Goal: Task Accomplishment & Management: Manage account settings

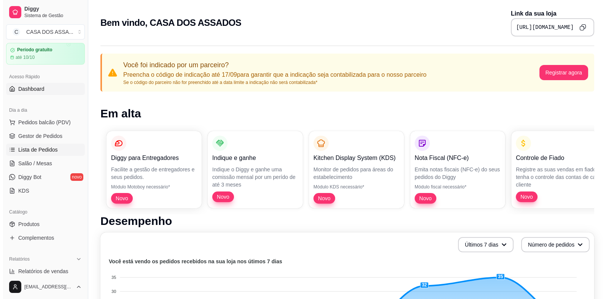
scroll to position [38, 0]
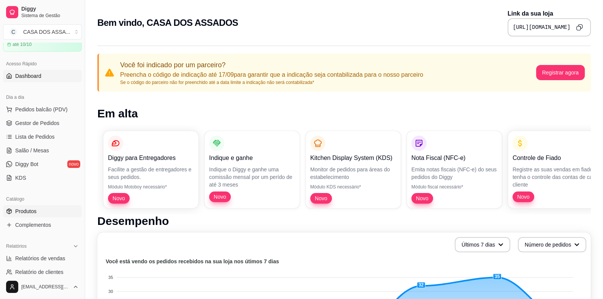
click at [45, 213] on link "Produtos" at bounding box center [42, 211] width 79 height 12
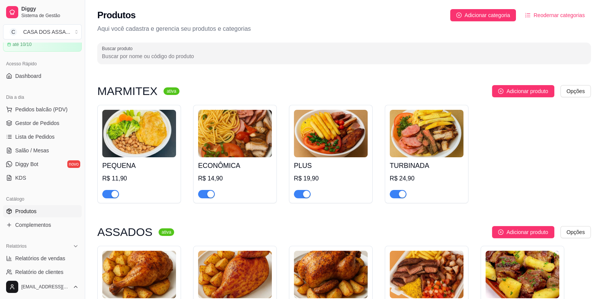
click at [325, 144] on img at bounding box center [331, 134] width 74 height 48
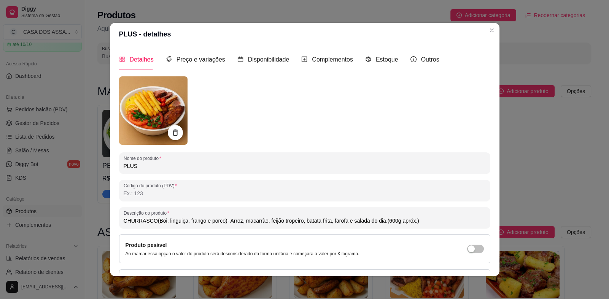
drag, startPoint x: 289, startPoint y: 224, endPoint x: 278, endPoint y: 224, distance: 11.0
click at [278, 224] on input "CHURRASCO(Boi, linguiça, frango e porco)- Arroz, macarrão, feijão tropeiro, bat…" at bounding box center [305, 221] width 362 height 8
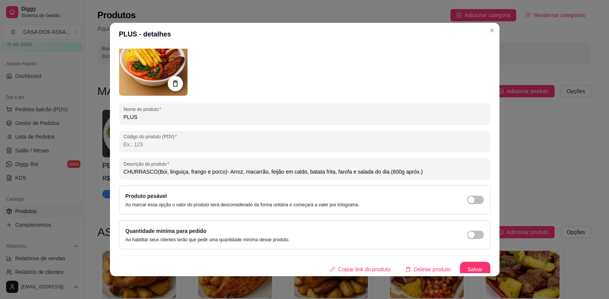
scroll to position [52, 0]
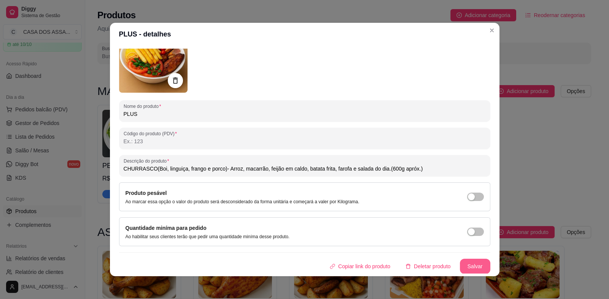
type input "CHURRASCO(Boi, linguiça, frango e porco)- Arroz, macarrão, feijão em caldo, bat…"
click at [469, 267] on button "Salvar" at bounding box center [475, 266] width 30 height 15
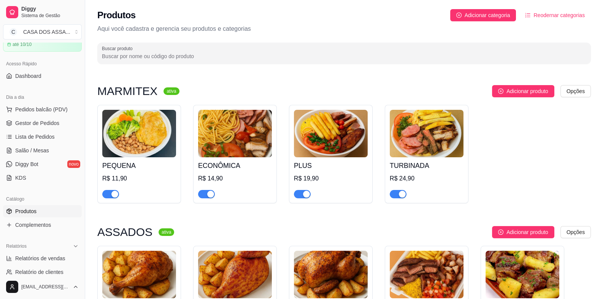
click at [417, 146] on img at bounding box center [427, 134] width 74 height 48
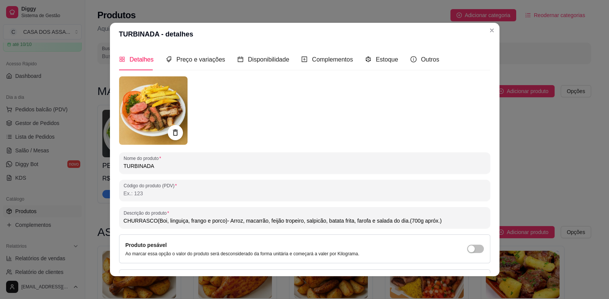
drag, startPoint x: 296, startPoint y: 223, endPoint x: 277, endPoint y: 223, distance: 19.0
click at [277, 223] on input "CHURRASCO(Boi, linguiça, frango e porco)- Arroz, macarrão, feijão tropeiro, sal…" at bounding box center [305, 221] width 362 height 8
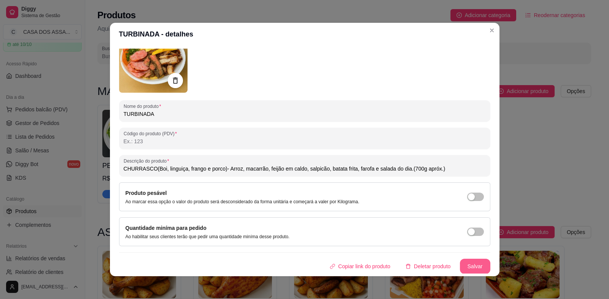
type input "CHURRASCO(Boi, linguiça, frango e porco)- Arroz, macarrão, feijão em caldo, sal…"
click at [467, 263] on button "Salvar" at bounding box center [475, 266] width 30 height 15
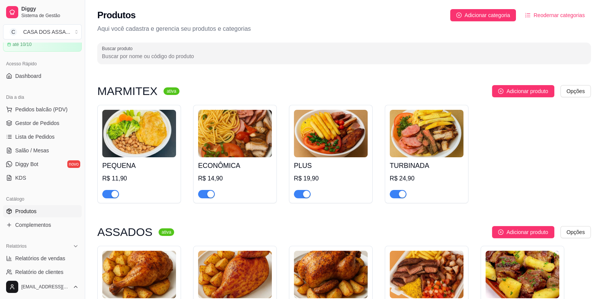
click at [213, 153] on img at bounding box center [235, 134] width 74 height 48
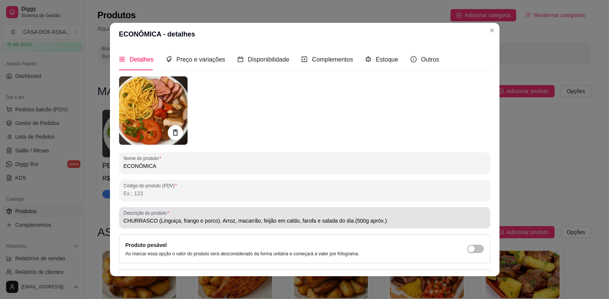
type input "CHURRASCO (Linguiça, frango e porco). Arroz, macarrão, feijão em caldo, farofa …"
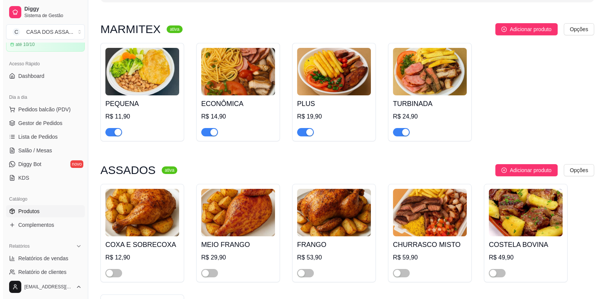
scroll to position [76, 0]
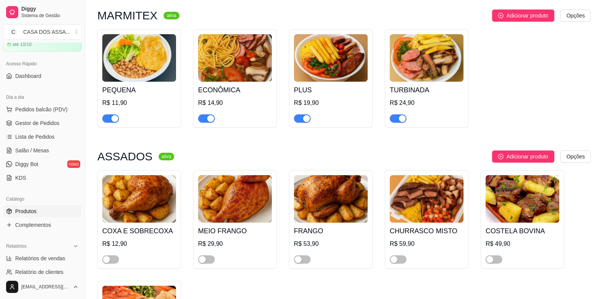
click at [226, 92] on h4 "ECONÔMICA" at bounding box center [235, 90] width 74 height 11
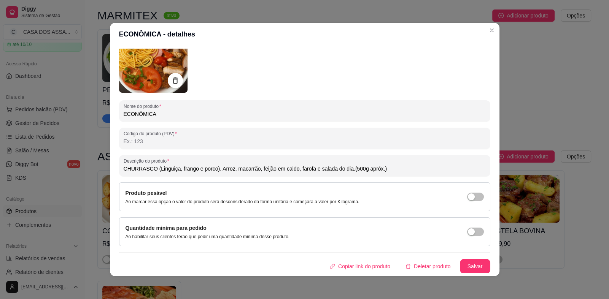
scroll to position [2, 0]
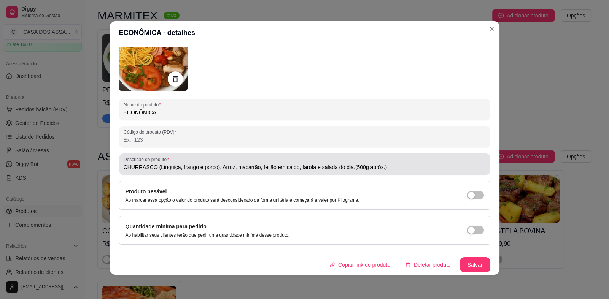
type input "CHURRASCO (Linguiça, frango e porco). Arroz, macarrão, feijão em caldo, farofa …"
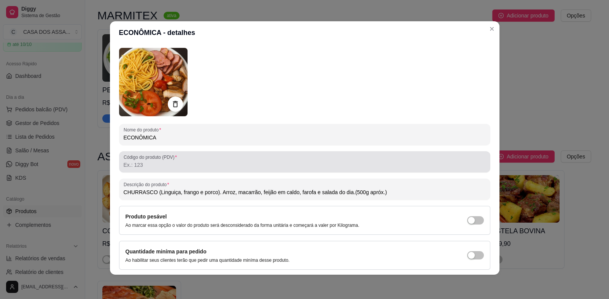
scroll to position [0, 0]
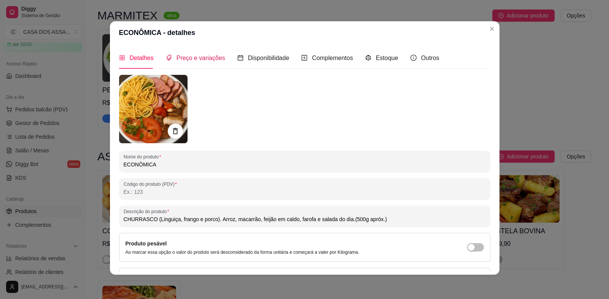
click at [189, 57] on span "Preço e variações" at bounding box center [200, 58] width 49 height 6
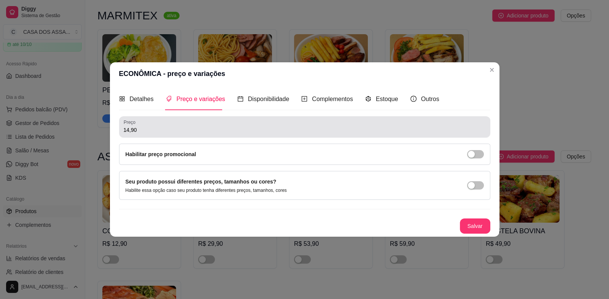
click at [128, 131] on input "14,90" at bounding box center [305, 130] width 362 height 8
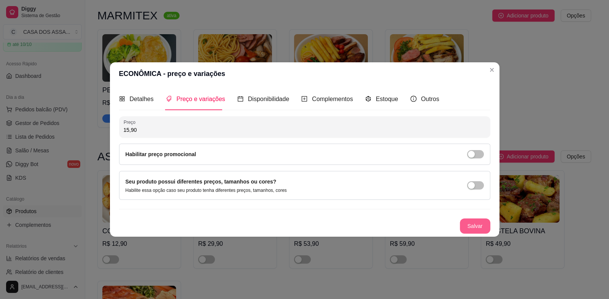
type input "15,90"
click at [469, 228] on button "Salvar" at bounding box center [475, 226] width 30 height 15
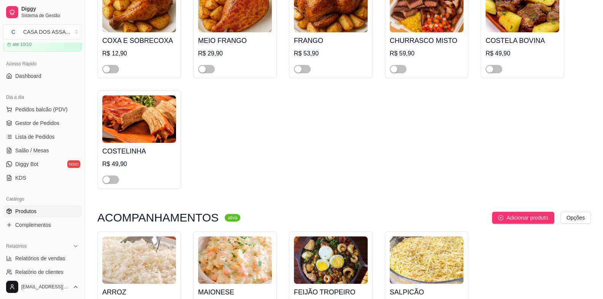
scroll to position [228, 0]
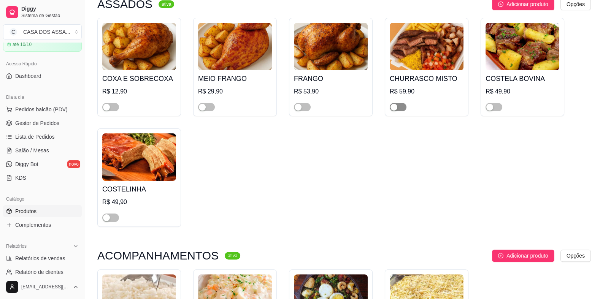
click at [403, 107] on span "button" at bounding box center [398, 107] width 17 height 8
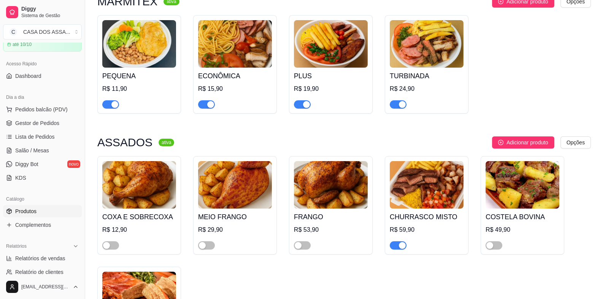
scroll to position [0, 0]
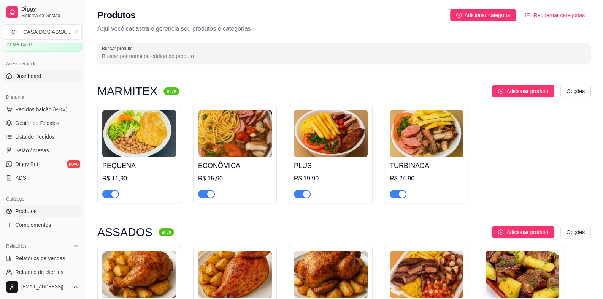
click at [29, 76] on span "Dashboard" at bounding box center [28, 76] width 26 height 8
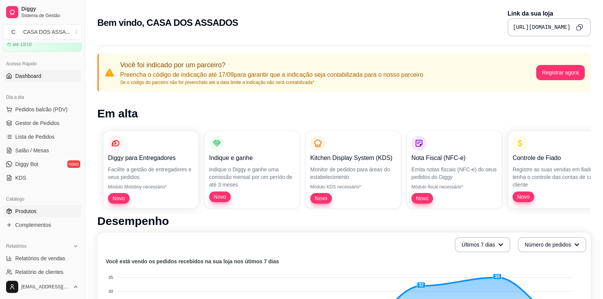
click at [38, 214] on link "Produtos" at bounding box center [42, 211] width 79 height 12
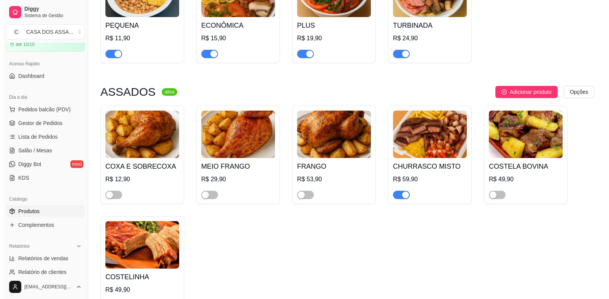
scroll to position [152, 0]
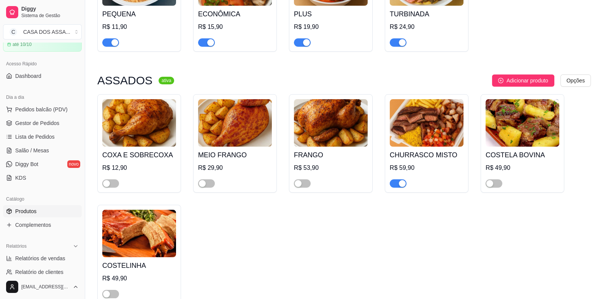
click at [427, 148] on div "CHURRASCO MISTO R$ 59,90" at bounding box center [427, 167] width 74 height 41
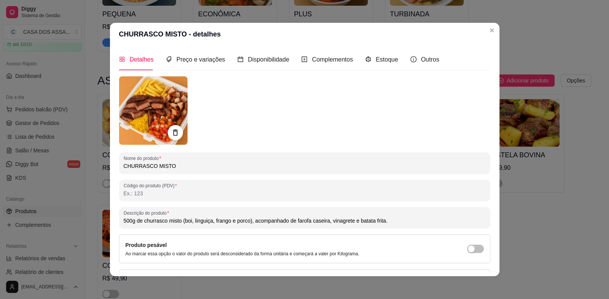
drag, startPoint x: 356, startPoint y: 222, endPoint x: 380, endPoint y: 222, distance: 24.3
click at [380, 222] on input "500g de churrasco misto (boi, linguiça, frango e porco), acompanhado de farofa …" at bounding box center [305, 221] width 362 height 8
paste input "batata frita"
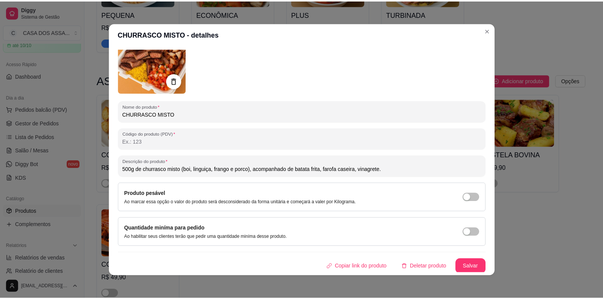
scroll to position [52, 0]
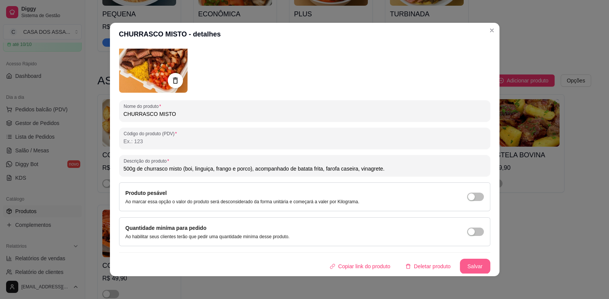
type input "500g de churrasco misto (boi, linguiça, frango e porco), acompanhado de batata …"
click at [470, 264] on button "Salvar" at bounding box center [475, 266] width 30 height 15
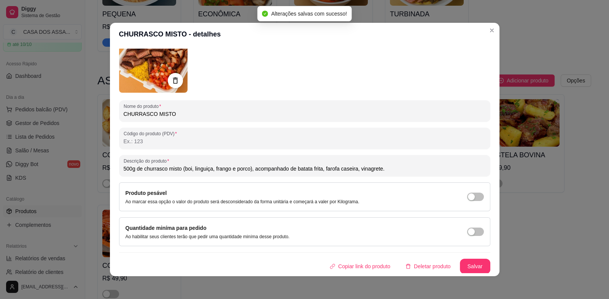
drag, startPoint x: 121, startPoint y: 168, endPoint x: 384, endPoint y: 165, distance: 263.1
click at [384, 165] on input "500g de churrasco misto (boi, linguiça, frango e porco), acompanhado de batata …" at bounding box center [305, 169] width 362 height 8
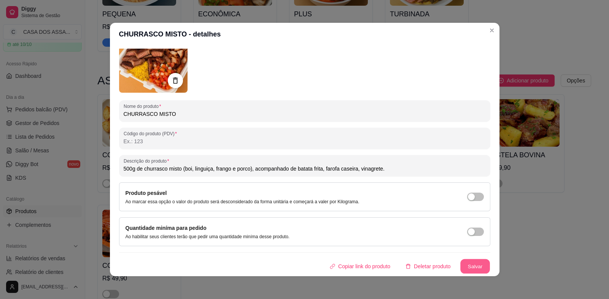
click at [466, 268] on button "Salvar" at bounding box center [475, 266] width 30 height 15
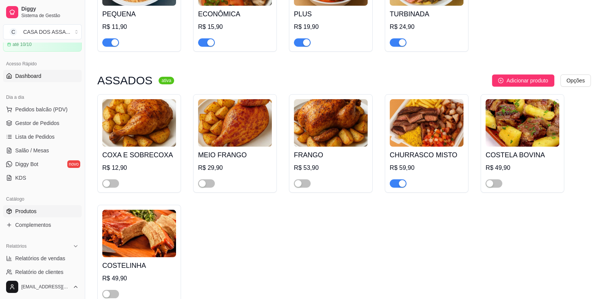
click at [47, 79] on link "Dashboard" at bounding box center [42, 76] width 79 height 12
